Goal: Task Accomplishment & Management: Manage account settings

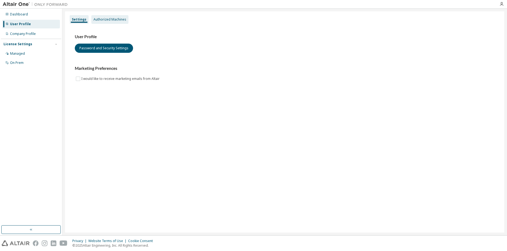
click at [106, 19] on div "Authorized Machines" at bounding box center [109, 19] width 33 height 4
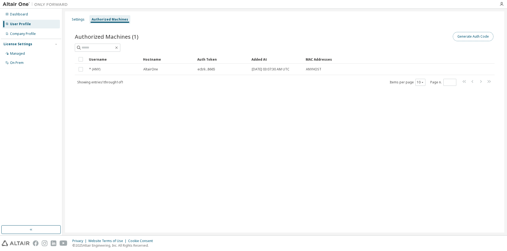
click at [471, 37] on button "Generate Auth Code" at bounding box center [472, 36] width 41 height 9
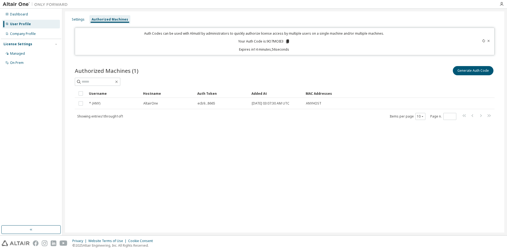
click at [288, 42] on icon at bounding box center [287, 42] width 3 height 4
click at [293, 68] on div "Generate Auth Code" at bounding box center [390, 70] width 210 height 11
click at [280, 67] on div "Authorized Machines (1) Generate Auth Code" at bounding box center [284, 70] width 419 height 11
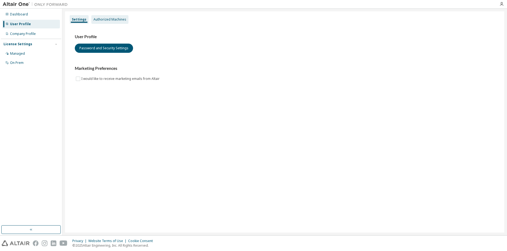
click at [109, 18] on div "Authorized Machines" at bounding box center [109, 19] width 33 height 4
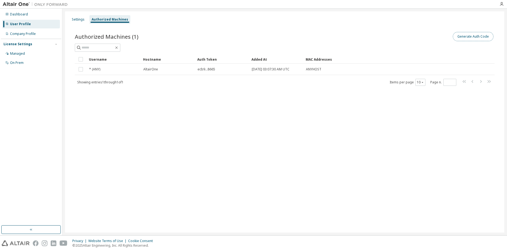
click at [469, 40] on button "Generate Auth Code" at bounding box center [472, 36] width 41 height 9
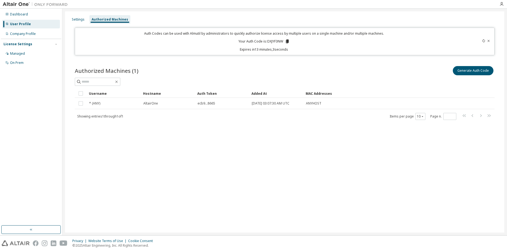
drag, startPoint x: 319, startPoint y: 176, endPoint x: 325, endPoint y: 169, distance: 9.4
click at [319, 176] on div "Settings Authorized Machines Auth Codes can be used with Almutil by administrat…" at bounding box center [284, 121] width 439 height 221
click at [70, 20] on div "Settings" at bounding box center [78, 19] width 17 height 9
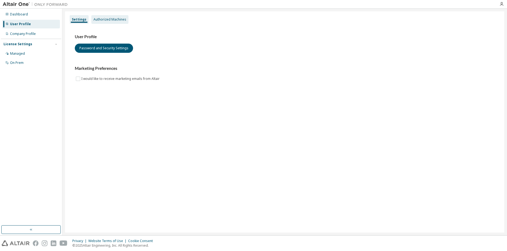
click at [120, 21] on div "Authorized Machines" at bounding box center [109, 19] width 33 height 4
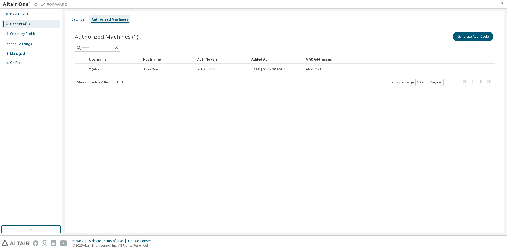
click at [20, 25] on div "User Profile" at bounding box center [20, 24] width 21 height 4
click at [21, 34] on div "Company Profile" at bounding box center [23, 34] width 26 height 4
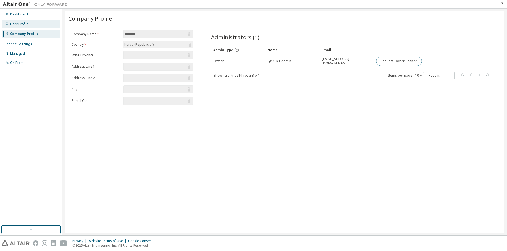
click at [12, 23] on div "User Profile" at bounding box center [19, 24] width 18 height 4
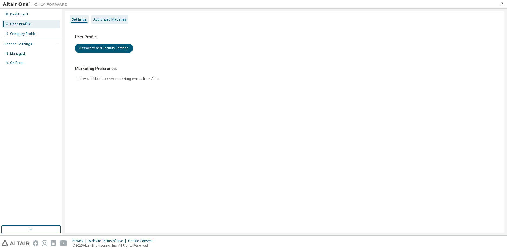
click at [103, 19] on div "Authorized Machines" at bounding box center [109, 19] width 33 height 4
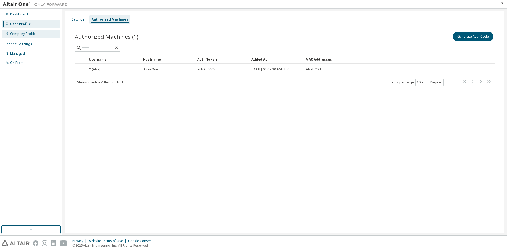
click at [16, 32] on div "Company Profile" at bounding box center [23, 34] width 26 height 4
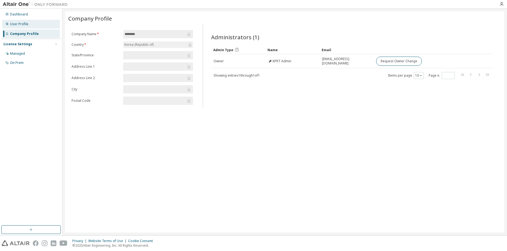
click at [20, 24] on div "User Profile" at bounding box center [19, 24] width 18 height 4
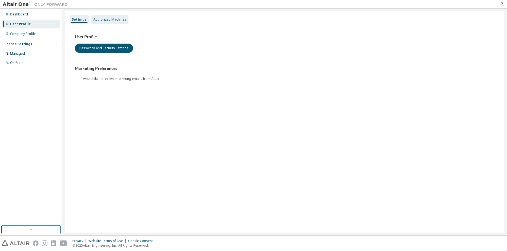
click at [99, 21] on div "Authorized Machines" at bounding box center [109, 19] width 33 height 4
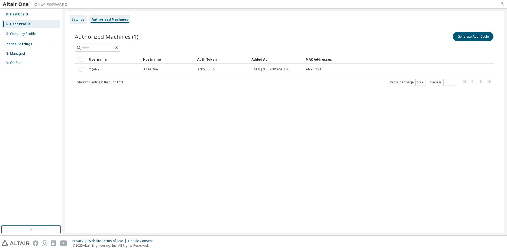
click at [77, 20] on div "Settings" at bounding box center [78, 19] width 13 height 4
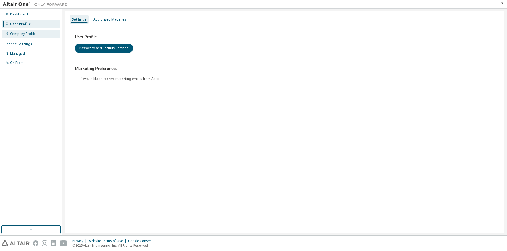
click at [24, 32] on div "Company Profile" at bounding box center [23, 34] width 26 height 4
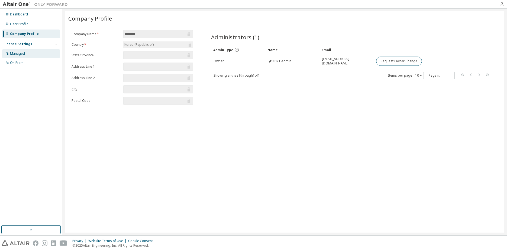
click at [20, 55] on div "Managed" at bounding box center [17, 53] width 15 height 4
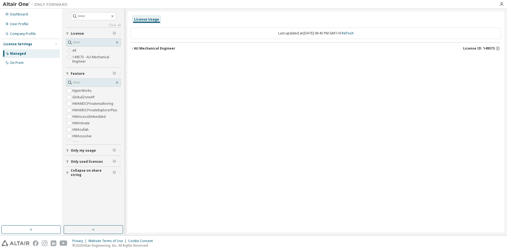
click at [97, 58] on label "149573 - AU Mechanical Engineer" at bounding box center [96, 59] width 48 height 11
click at [232, 103] on div "License Usage Last updated at: Wed 2025-09-10 06:45 PM GMT+9 Refresh AU Mechani…" at bounding box center [315, 121] width 377 height 221
click at [27, 66] on div "On Prem" at bounding box center [31, 62] width 58 height 9
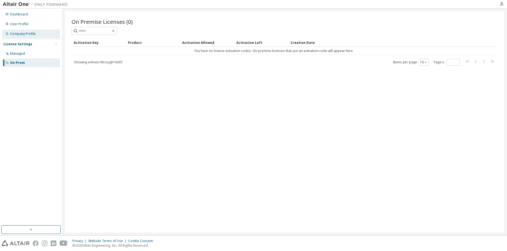
click at [21, 30] on div "Company Profile" at bounding box center [31, 34] width 58 height 9
